Goal: Information Seeking & Learning: Learn about a topic

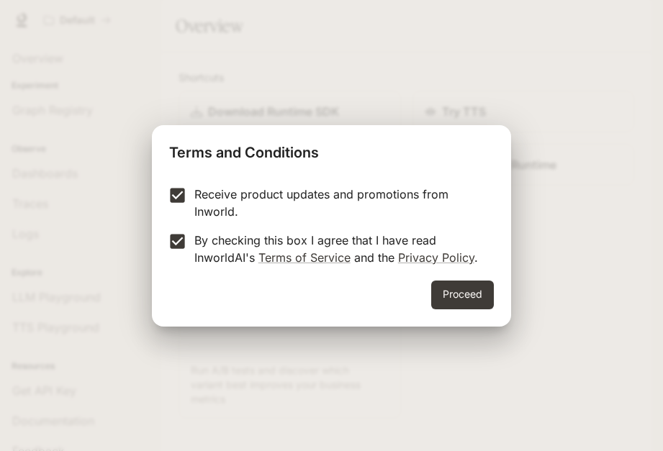
click at [469, 303] on button "Proceed" at bounding box center [462, 295] width 63 height 29
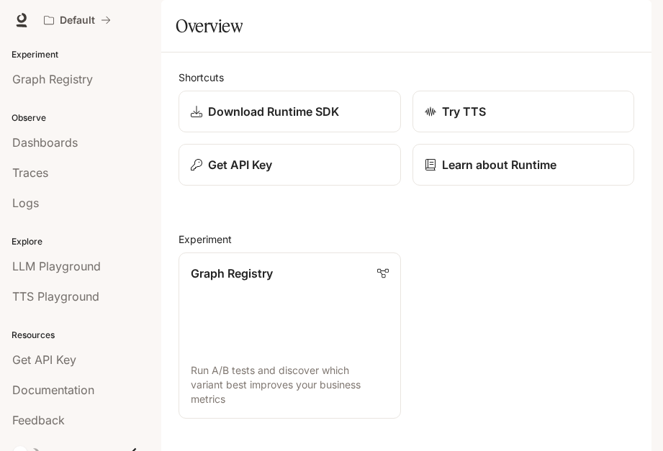
scroll to position [47, 0]
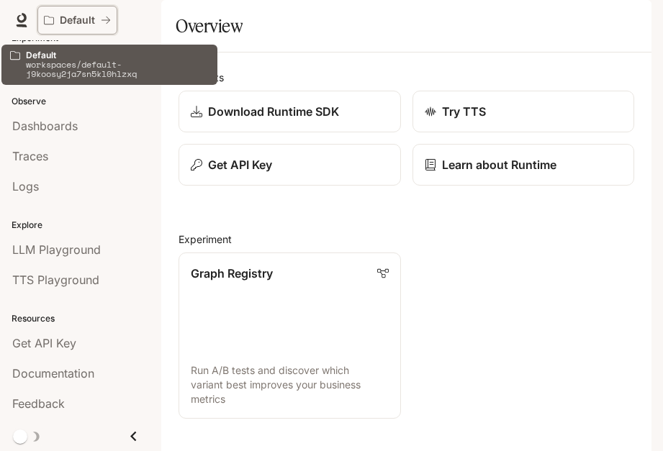
click at [73, 19] on p "Default" at bounding box center [77, 20] width 35 height 12
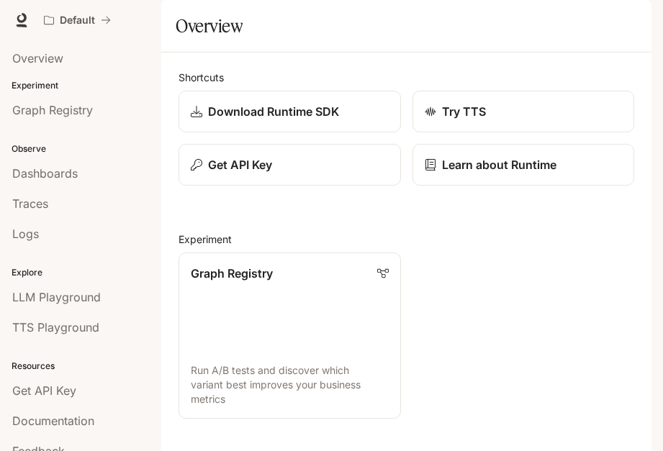
click at [575, 21] on span "Documentation" at bounding box center [564, 21] width 71 height 18
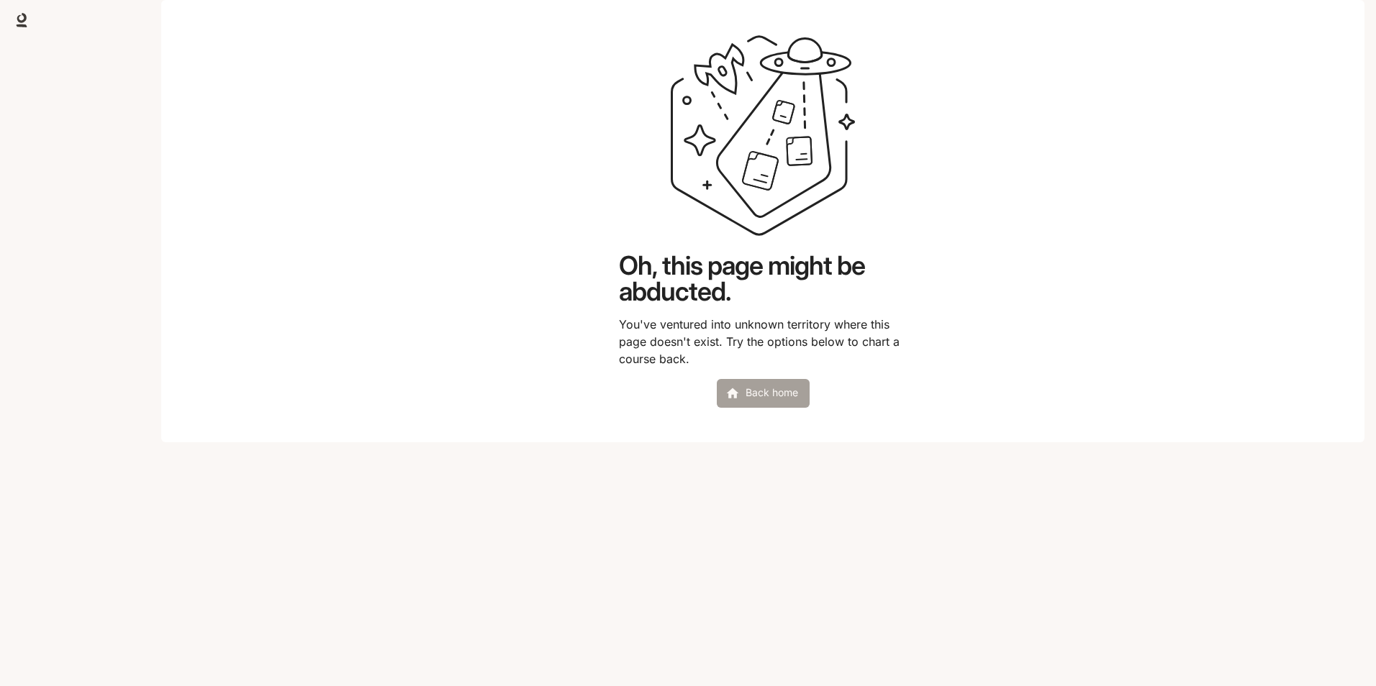
click at [766, 408] on link "Back home" at bounding box center [763, 393] width 93 height 29
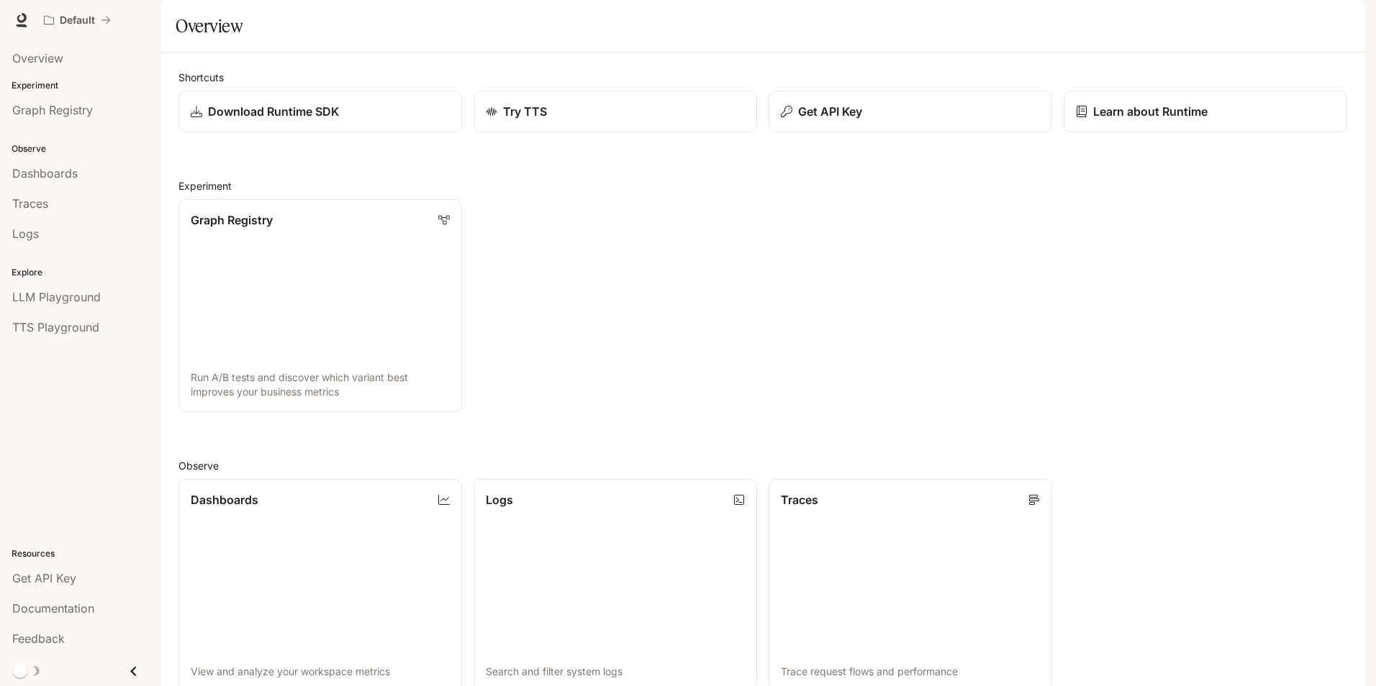
scroll to position [349, 0]
